Goal: Find specific page/section: Find specific page/section

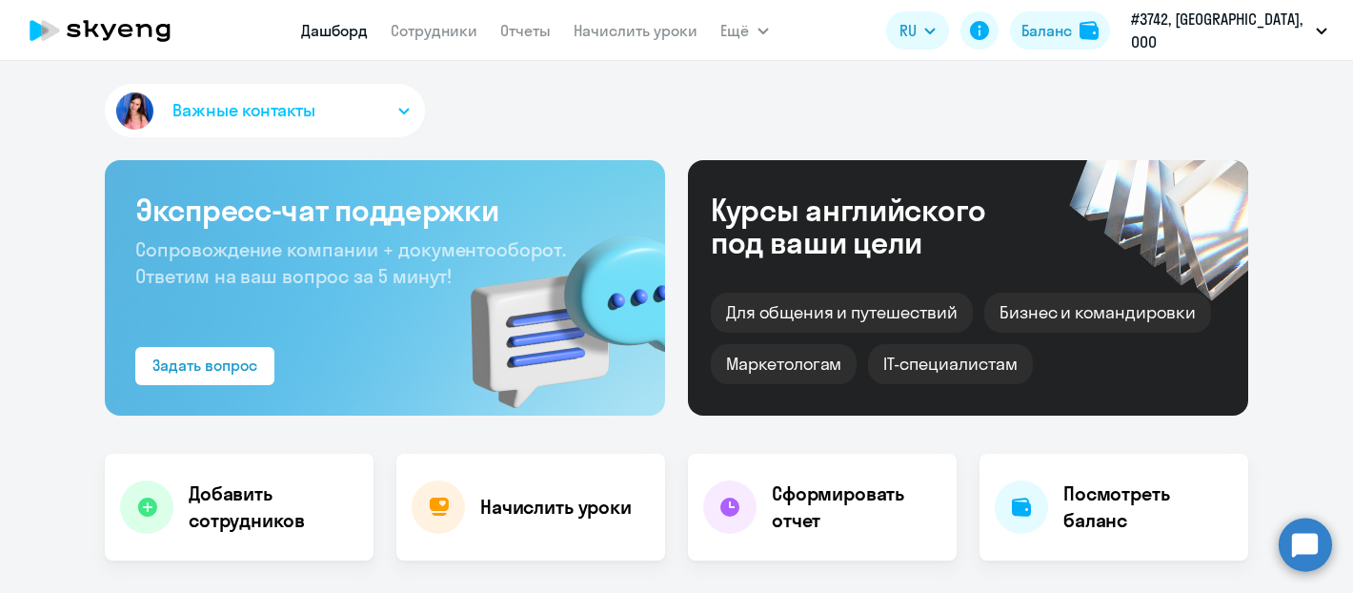
select select "30"
click at [452, 37] on link "Сотрудники" at bounding box center [435, 30] width 87 height 19
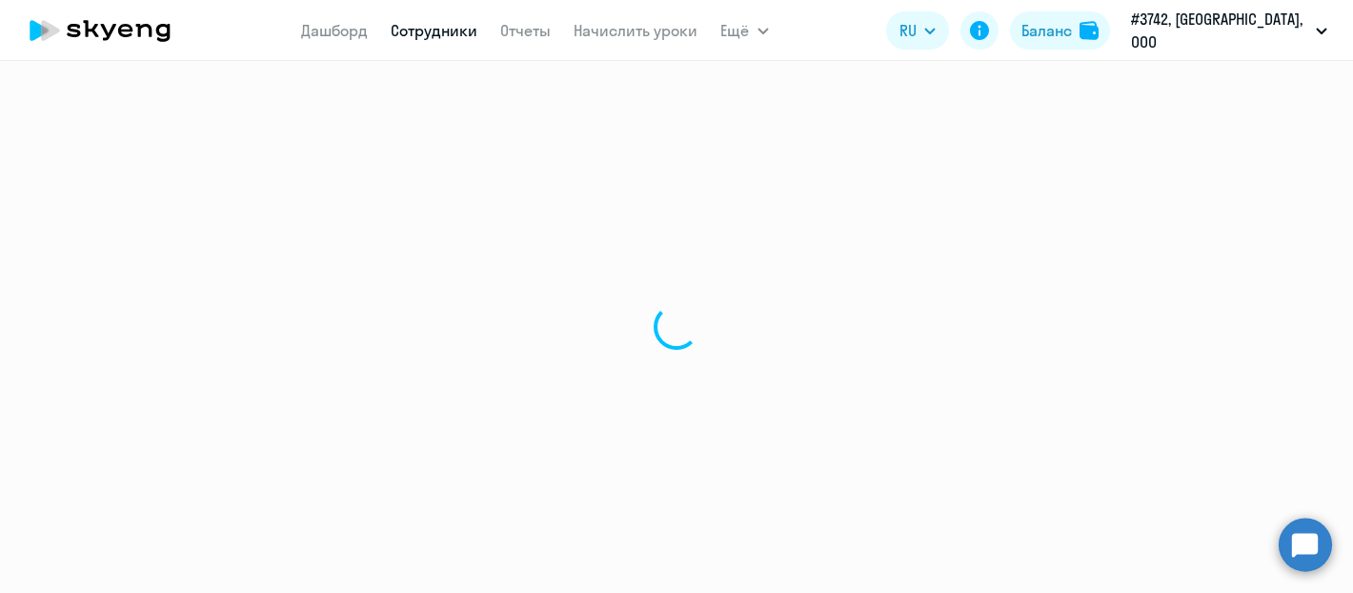
select select "30"
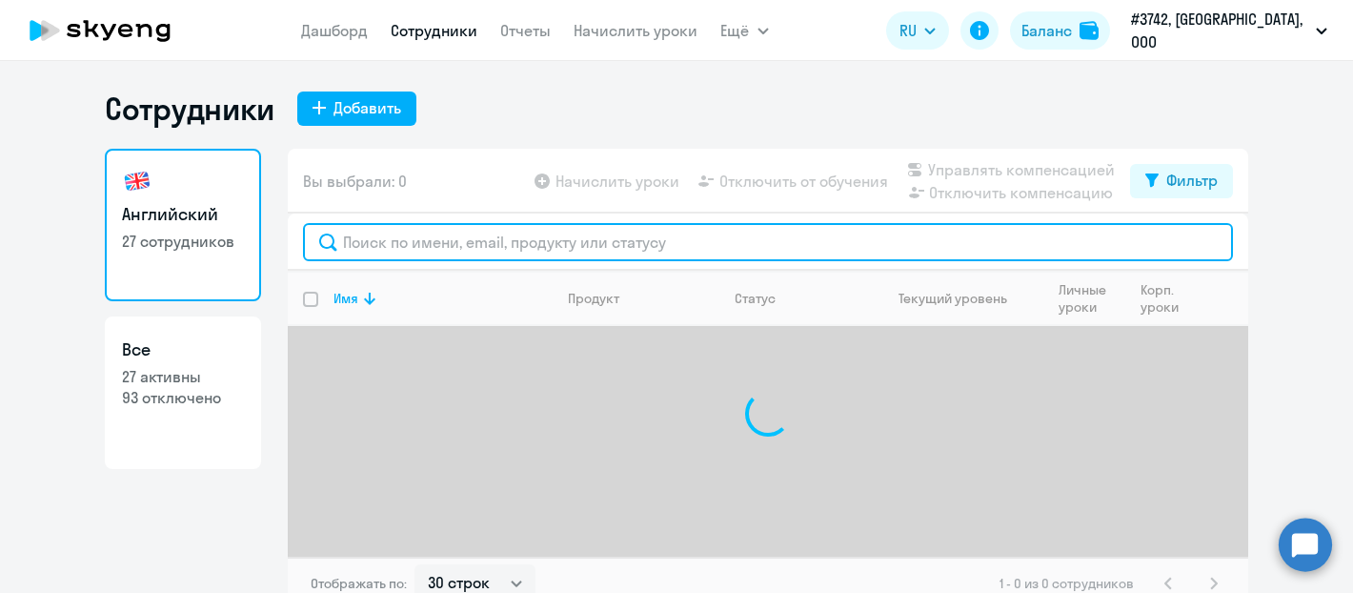
click at [482, 238] on input "text" at bounding box center [768, 242] width 930 height 38
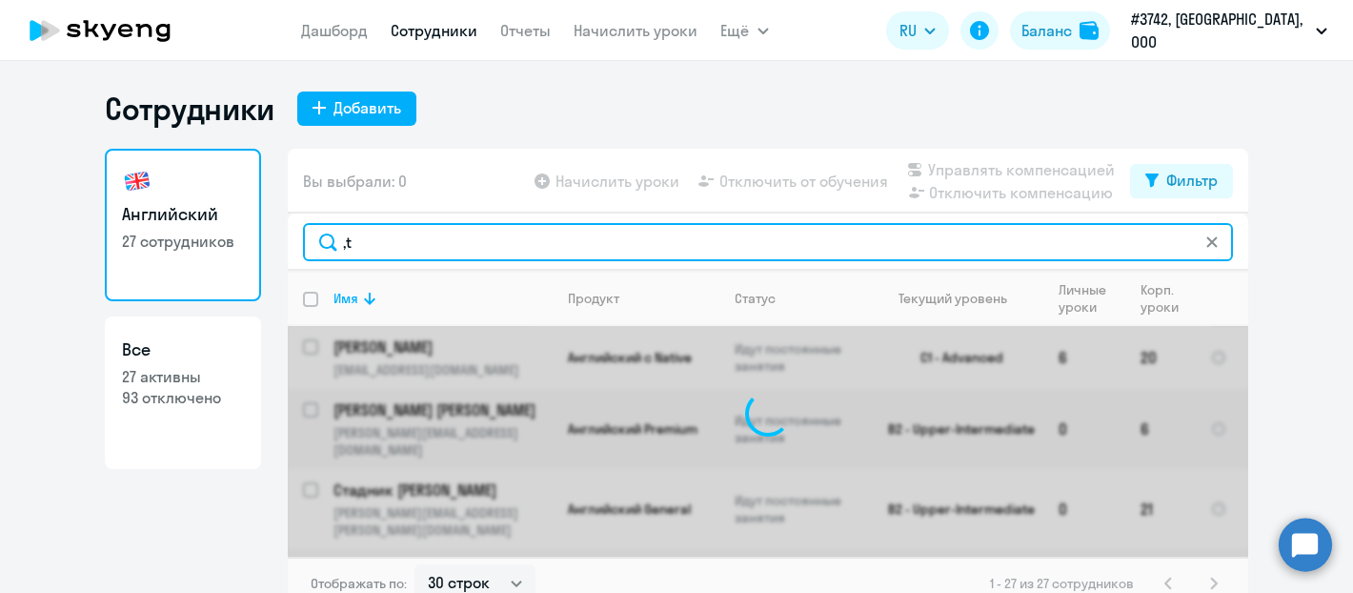
type input ","
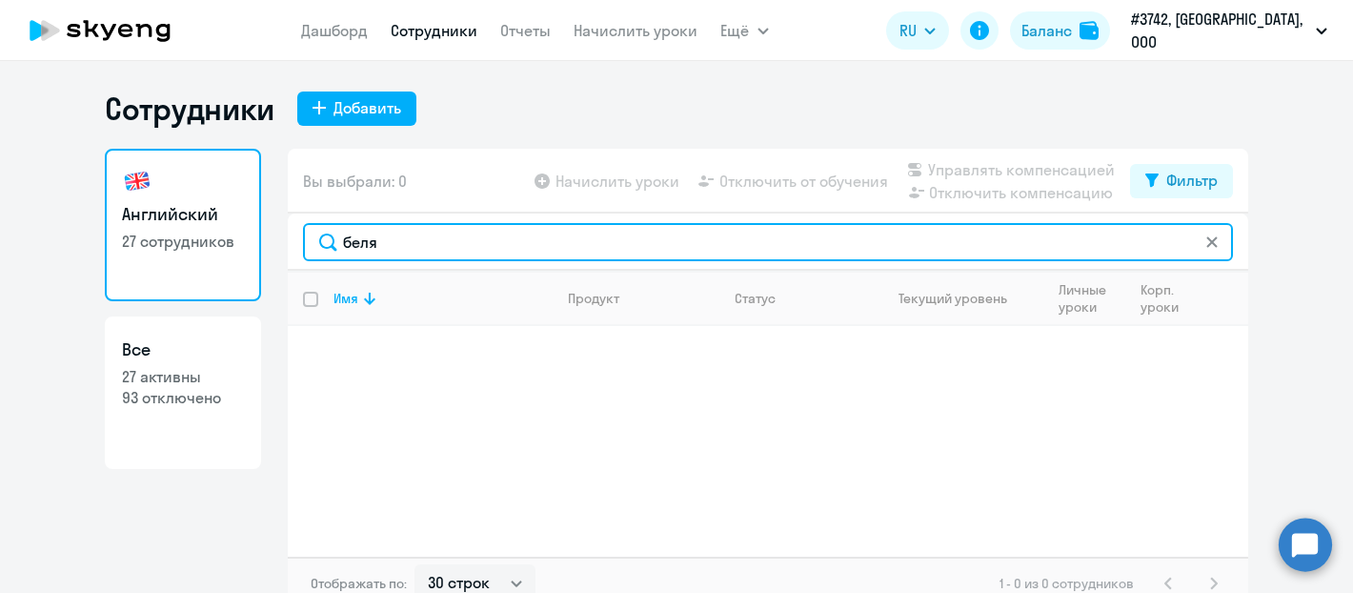
type input "беля"
